Goal: Task Accomplishment & Management: Manage account settings

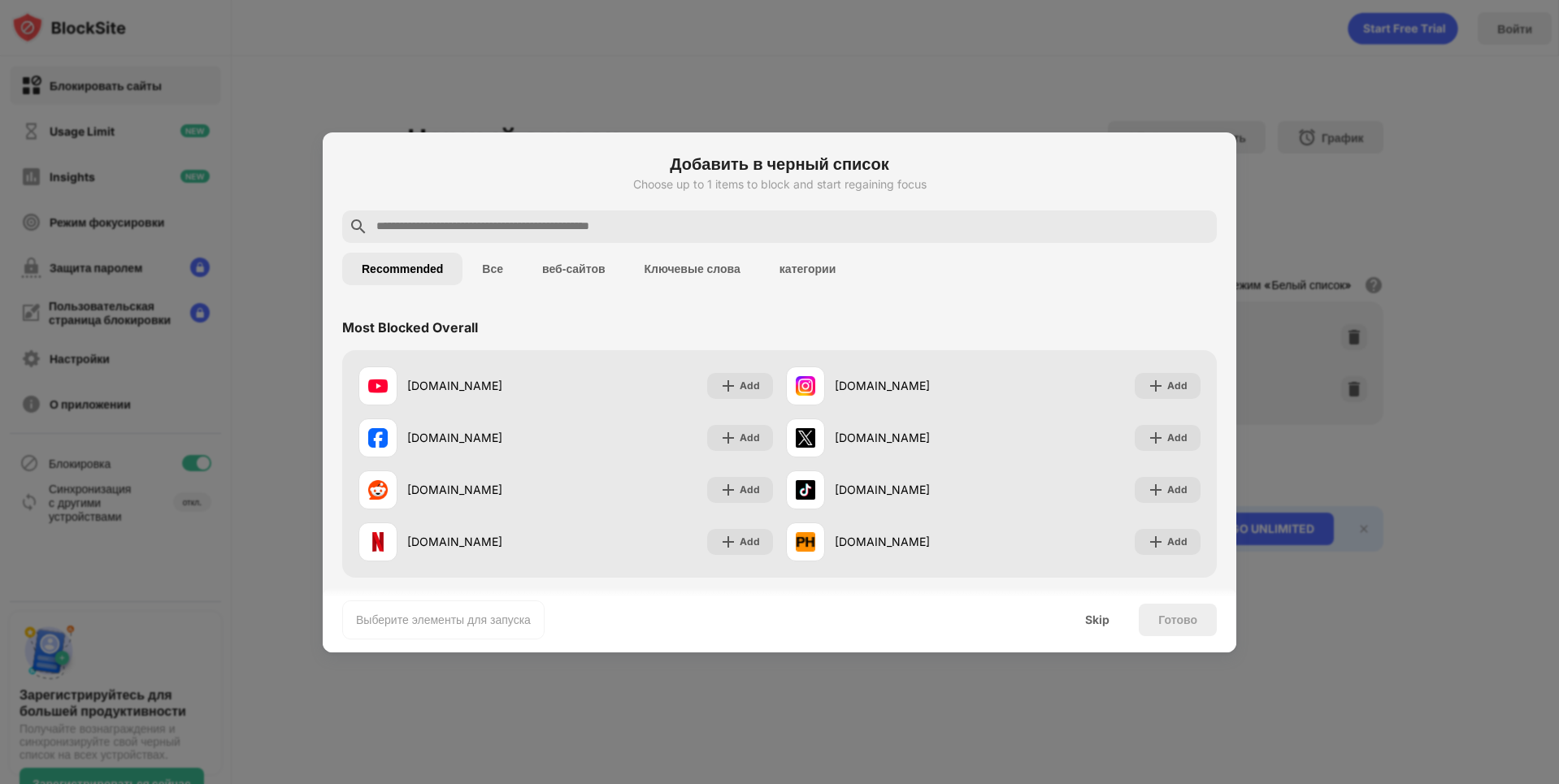
click at [1446, 237] on div at bounding box center [779, 392] width 1559 height 784
click at [1093, 621] on div "Skip" at bounding box center [1097, 619] width 25 height 13
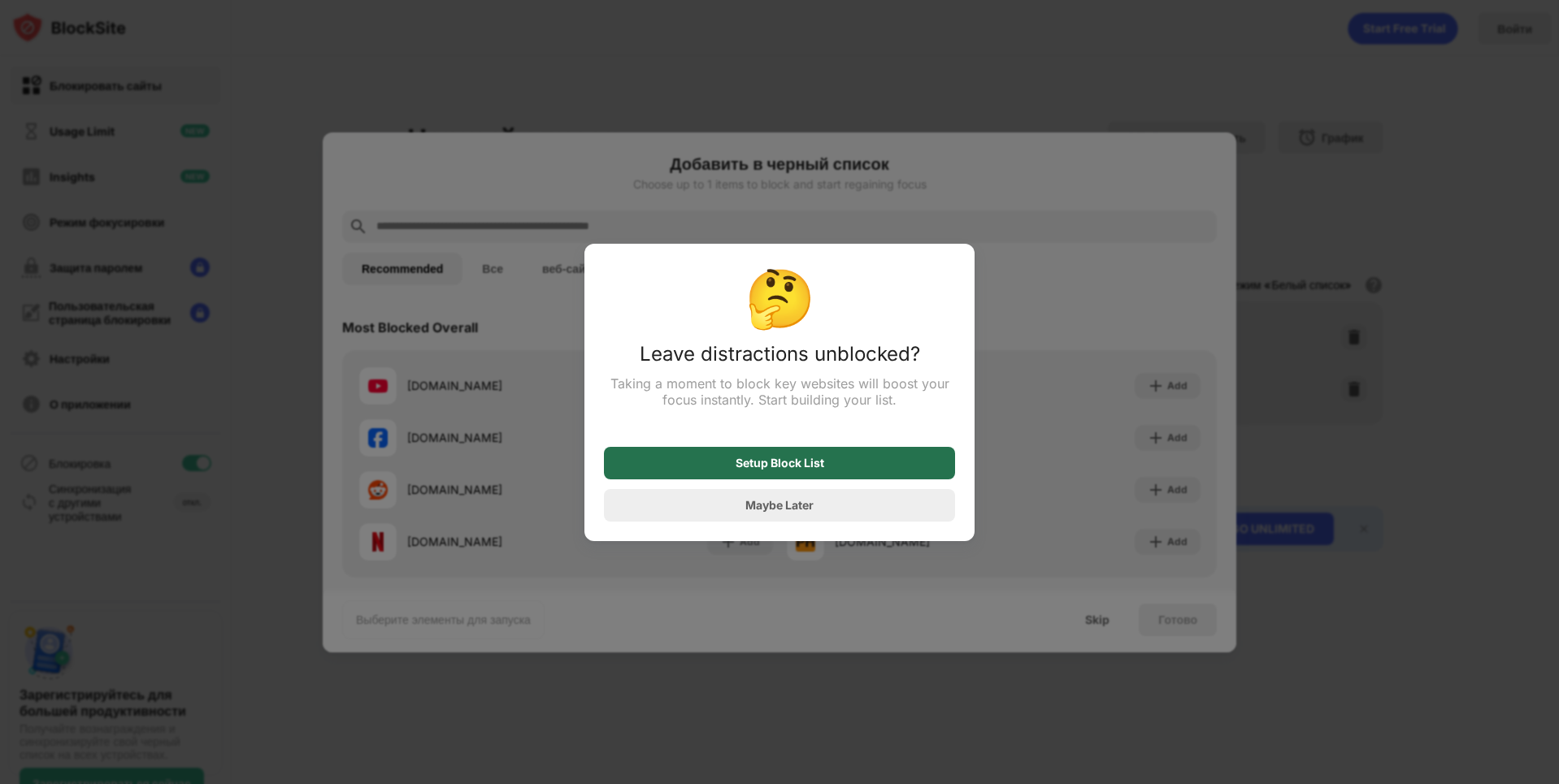
click at [824, 472] on div "Setup Block List" at bounding box center [779, 463] width 351 height 32
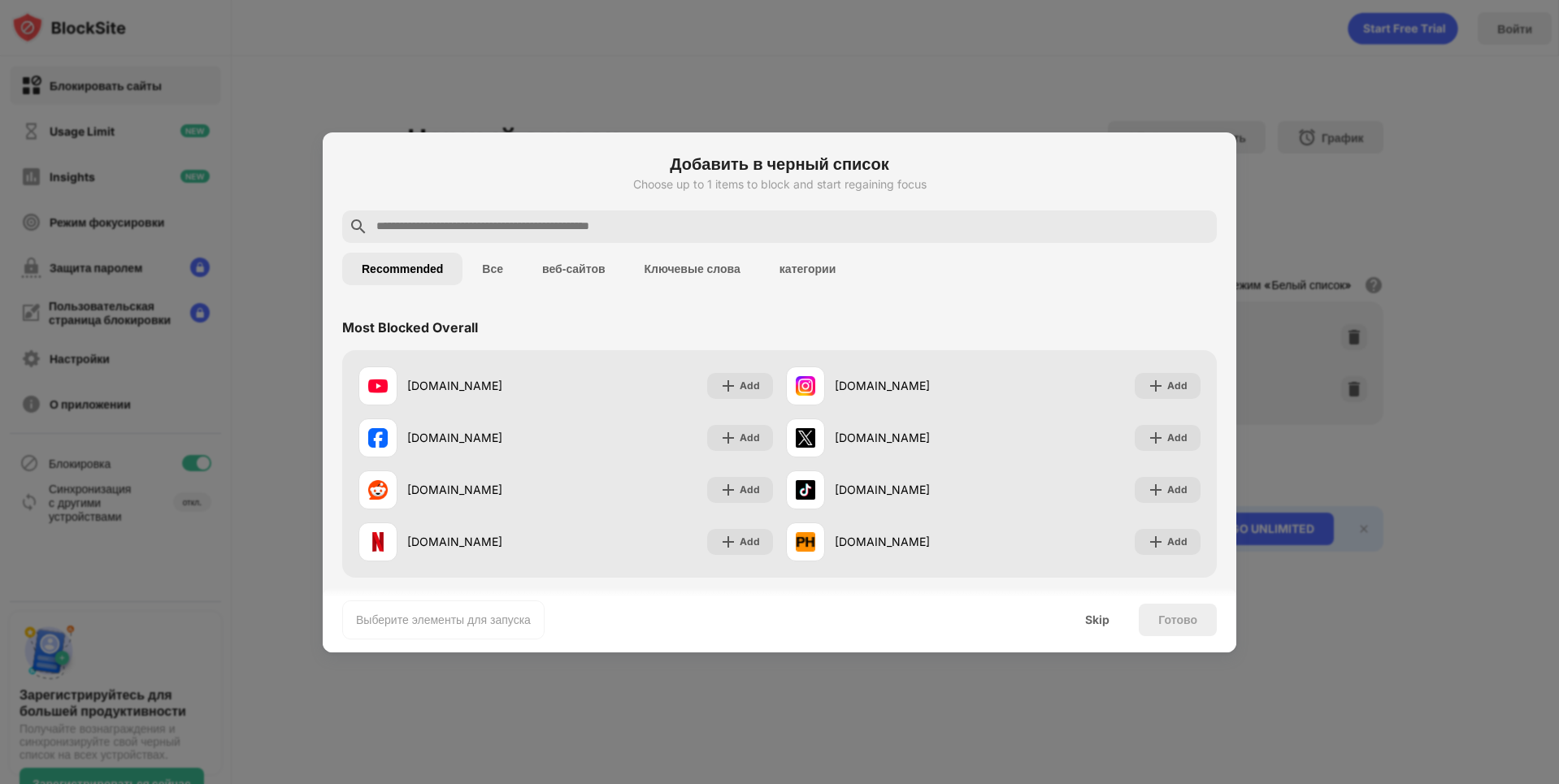
click at [501, 266] on button "Все" at bounding box center [492, 269] width 60 height 32
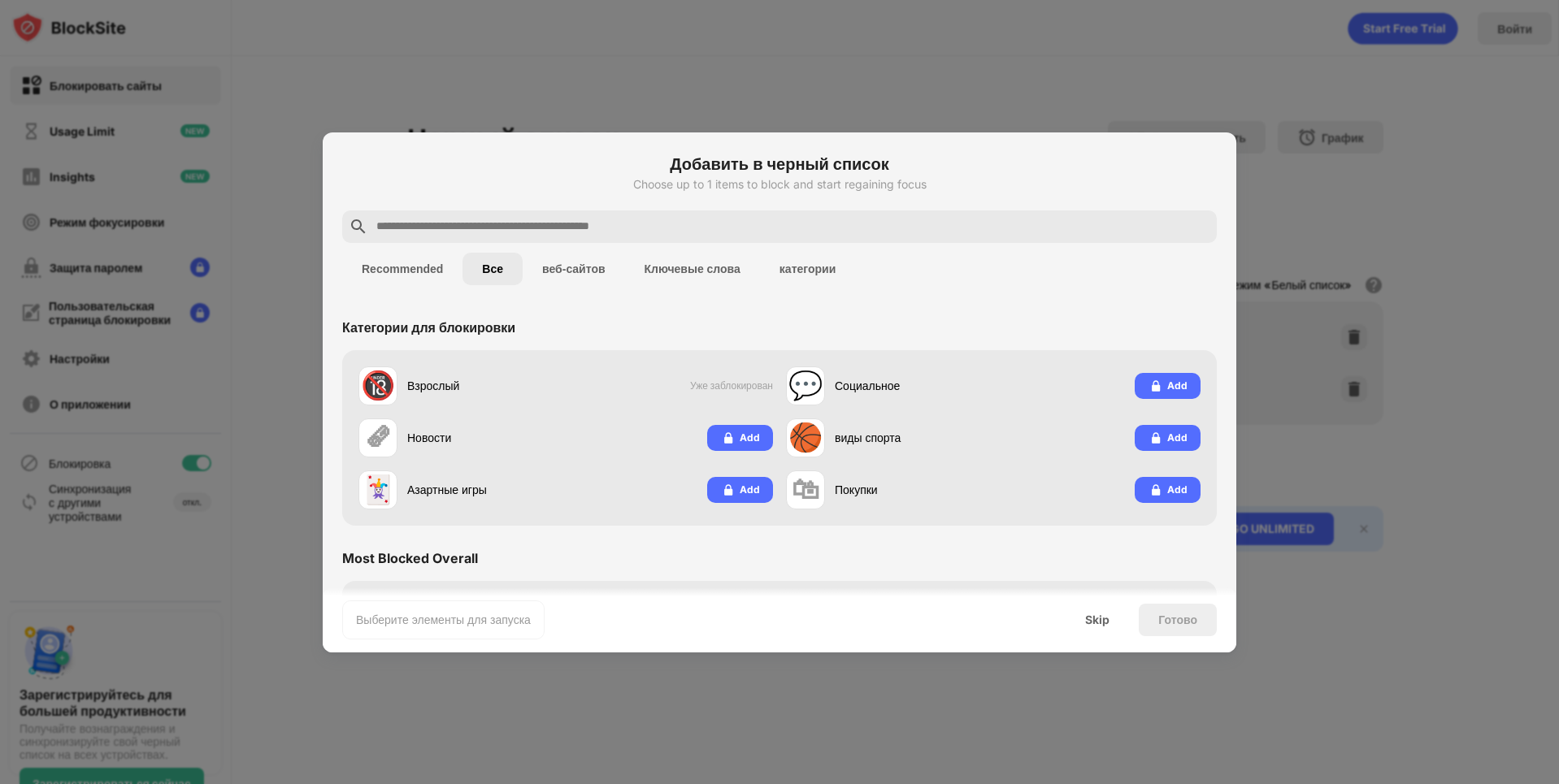
click at [555, 265] on button "веб-сайтов" at bounding box center [573, 269] width 103 height 32
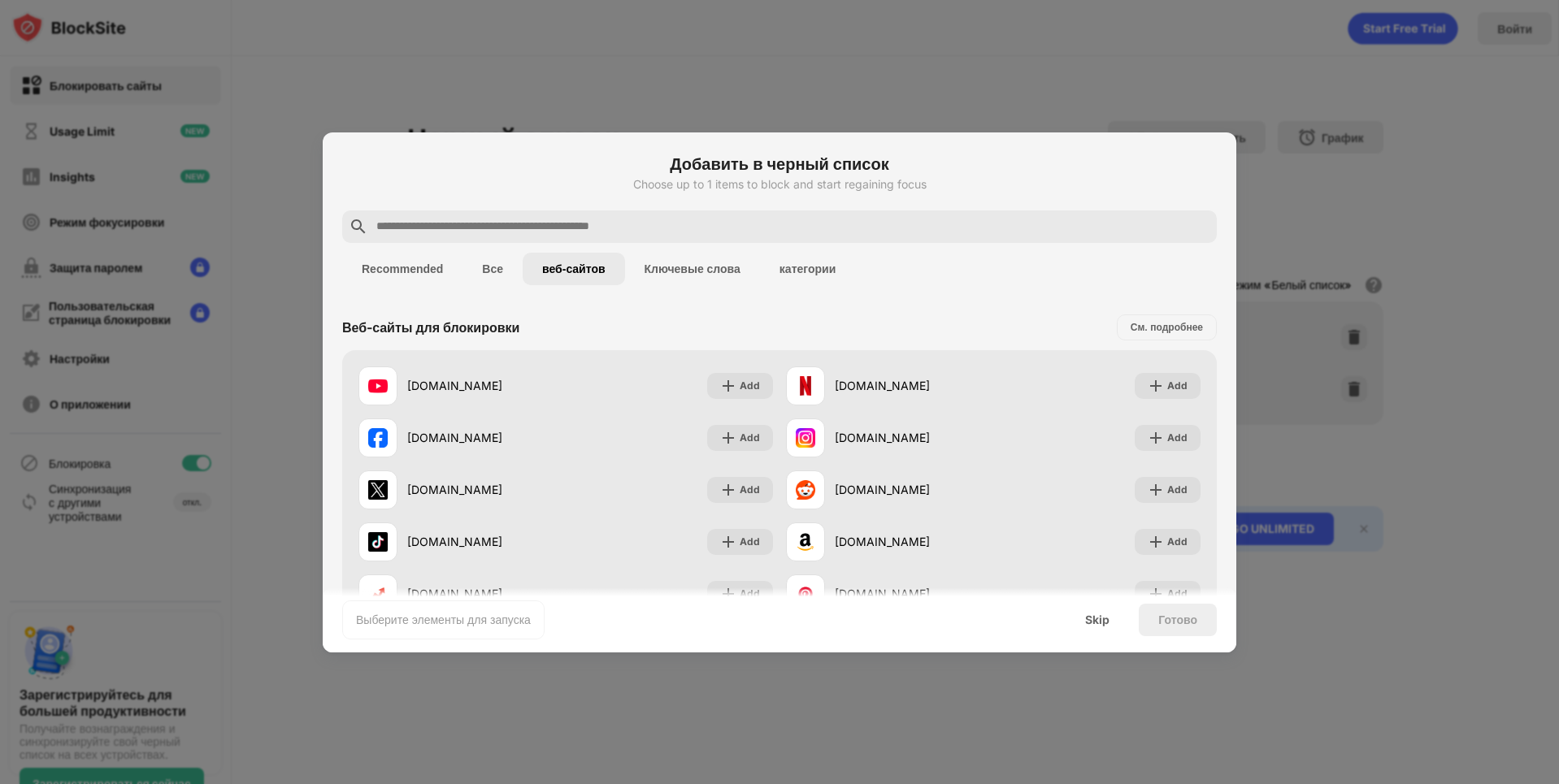
click at [692, 265] on button "Ключевые слова" at bounding box center [692, 269] width 135 height 32
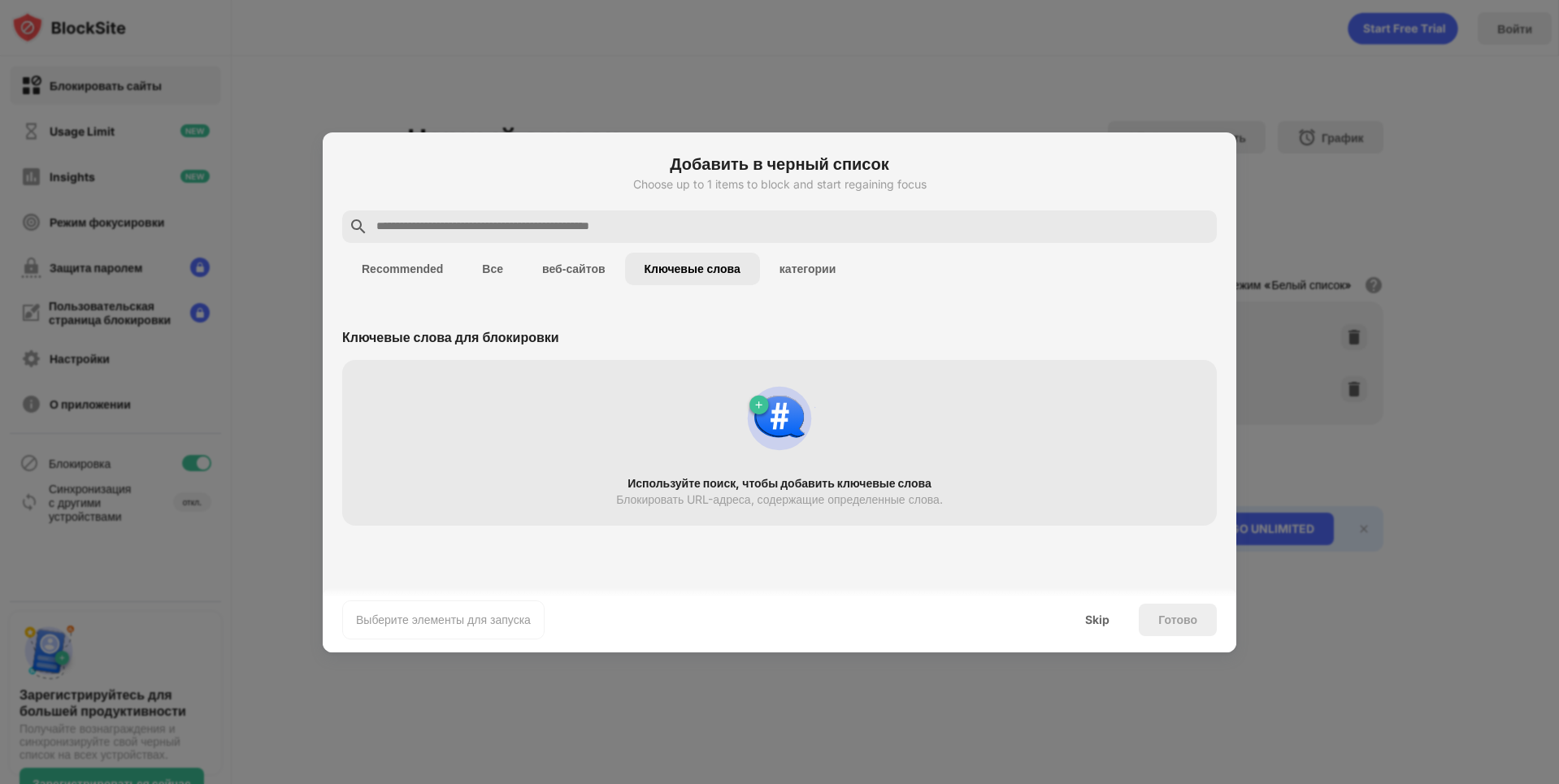
click at [1382, 632] on div at bounding box center [779, 392] width 1559 height 784
click at [1100, 621] on div "Skip" at bounding box center [1097, 619] width 25 height 13
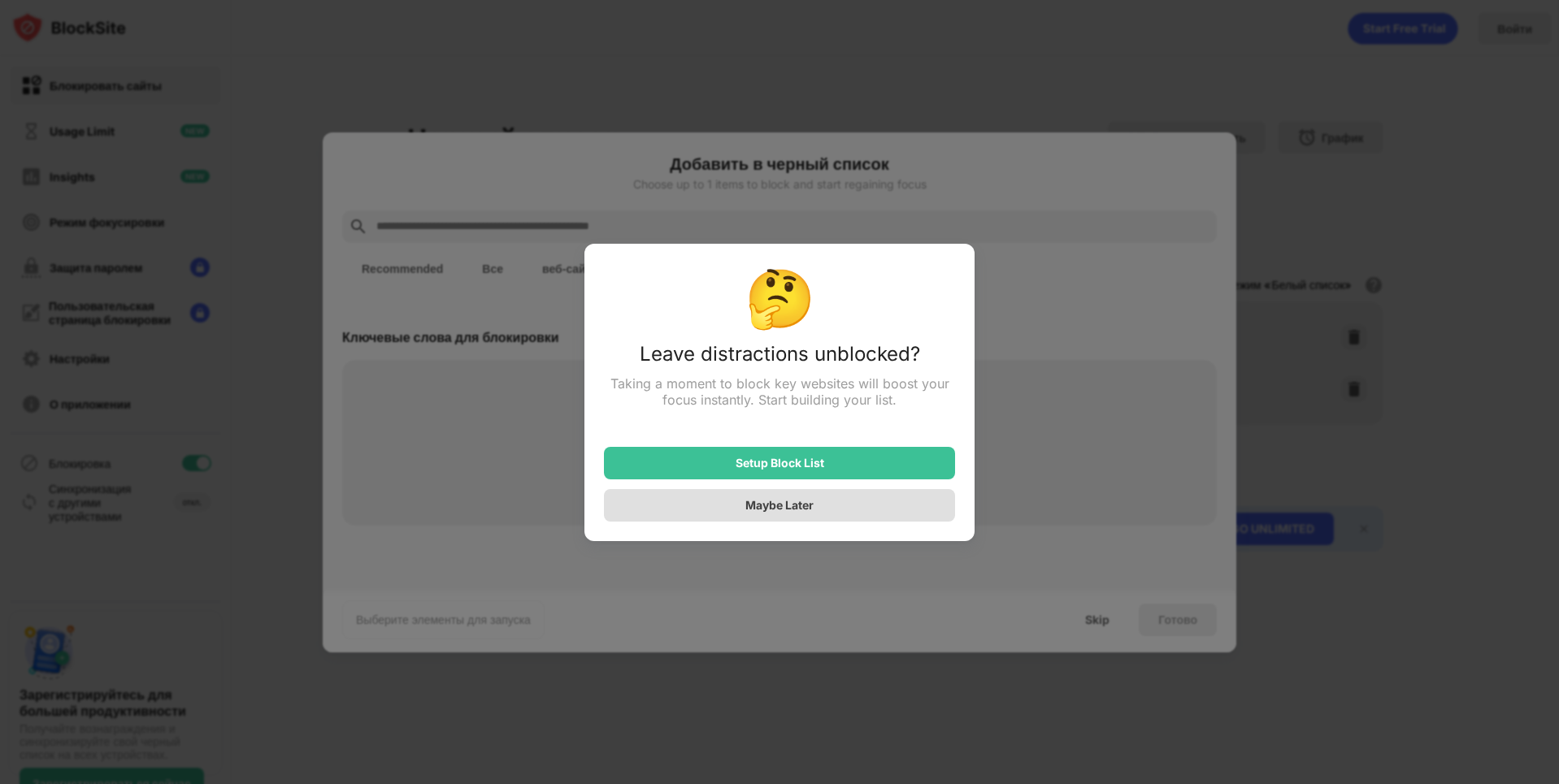
click at [783, 510] on div "Maybe Later" at bounding box center [779, 505] width 68 height 14
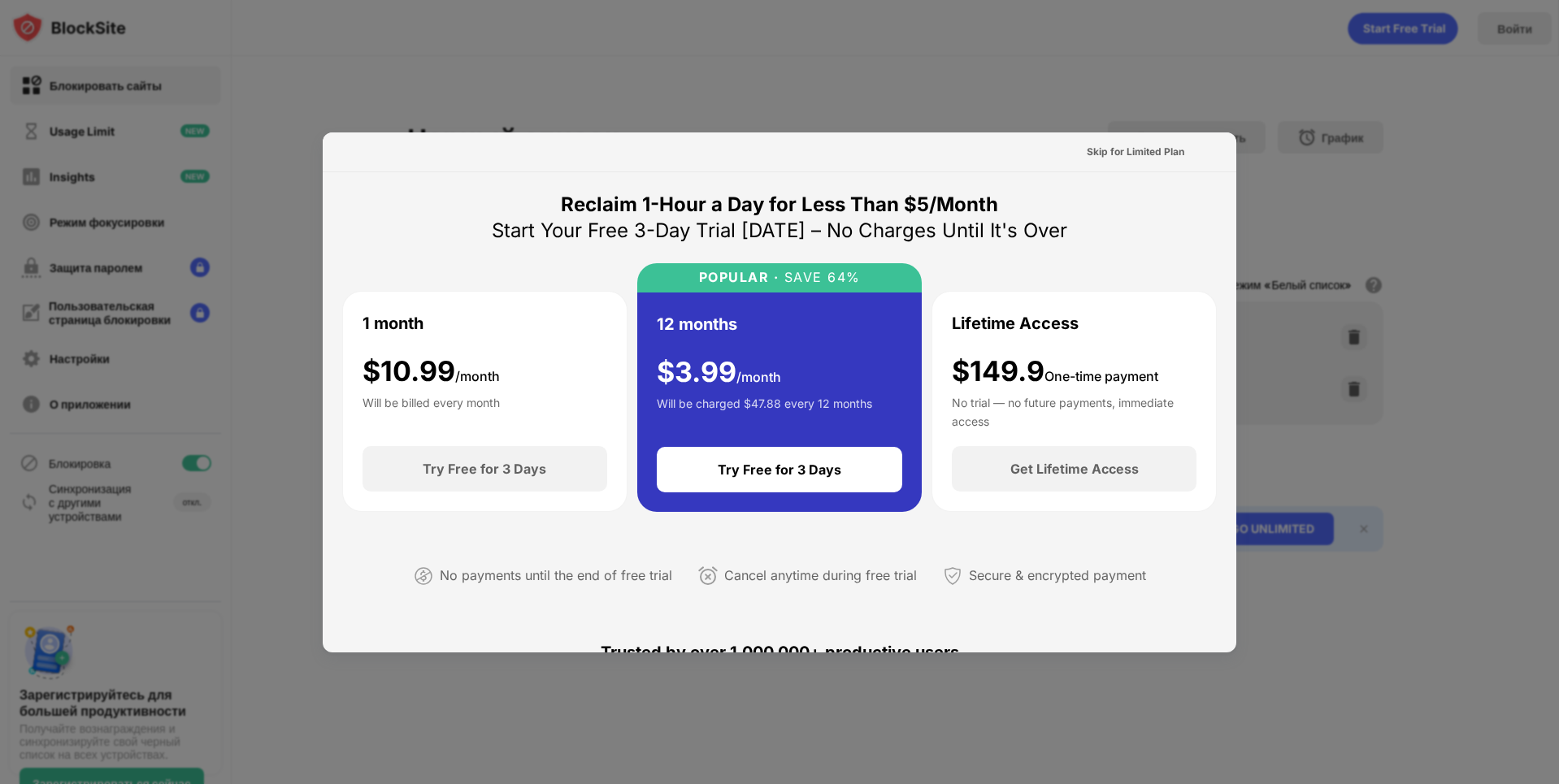
click at [1222, 102] on div at bounding box center [779, 392] width 1559 height 784
click at [1384, 496] on div at bounding box center [779, 392] width 1559 height 784
